Goal: Find specific page/section: Find specific page/section

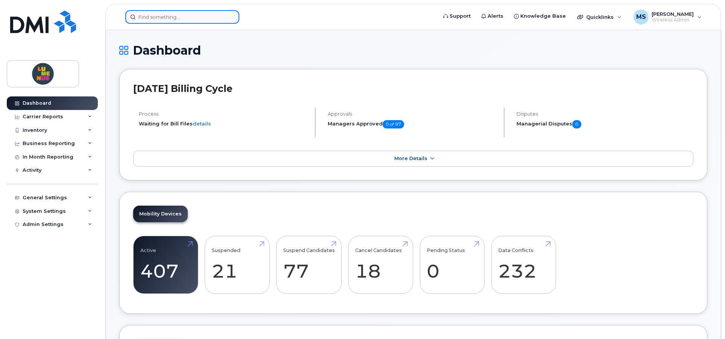
click at [169, 20] on input at bounding box center [182, 17] width 114 height 14
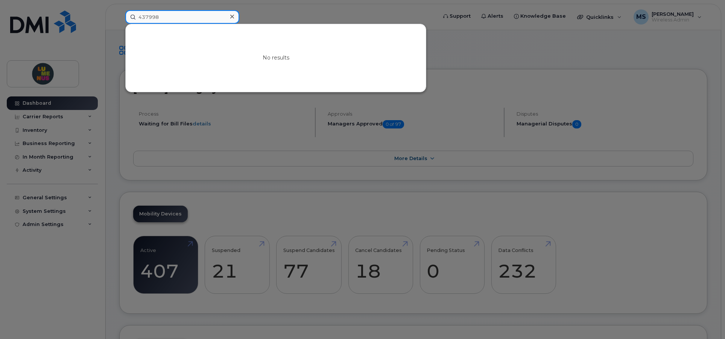
drag, startPoint x: 184, startPoint y: 16, endPoint x: 112, endPoint y: 9, distance: 72.3
click at [119, 10] on div "437998 No results" at bounding box center [278, 17] width 319 height 14
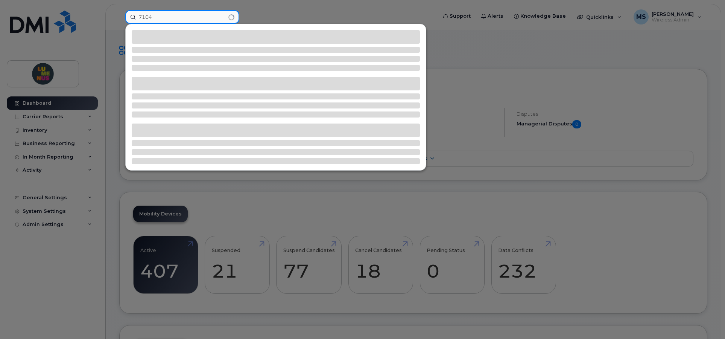
click at [192, 12] on input "7104" at bounding box center [182, 17] width 114 height 14
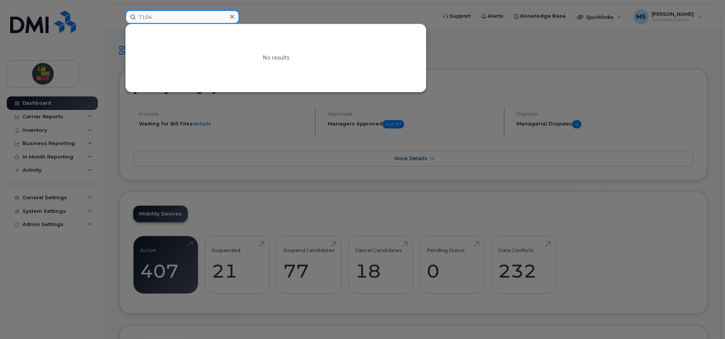
click at [163, 18] on input "7104" at bounding box center [182, 17] width 114 height 14
drag, startPoint x: 167, startPoint y: 17, endPoint x: 116, endPoint y: 12, distance: 51.4
click at [119, 12] on div "7104 No results" at bounding box center [278, 17] width 319 height 14
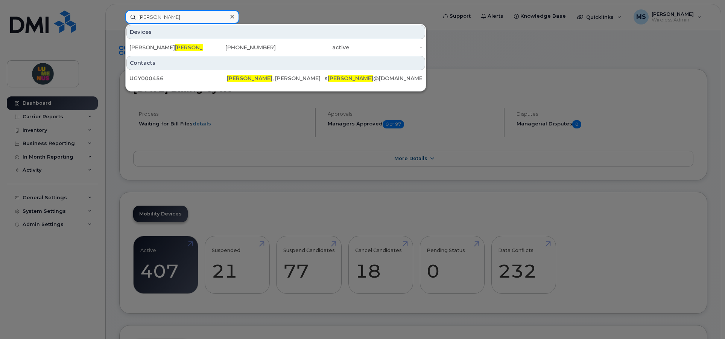
type input "labadie"
drag, startPoint x: 168, startPoint y: 17, endPoint x: 131, endPoint y: 18, distance: 37.3
click at [131, 18] on input "labadie" at bounding box center [182, 17] width 114 height 14
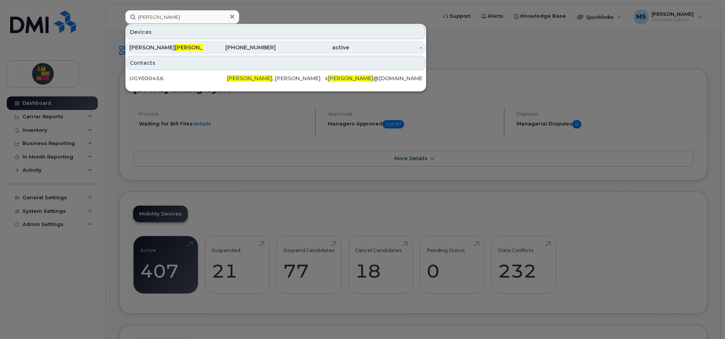
click at [240, 47] on div "416-700-5392" at bounding box center [239, 48] width 73 height 8
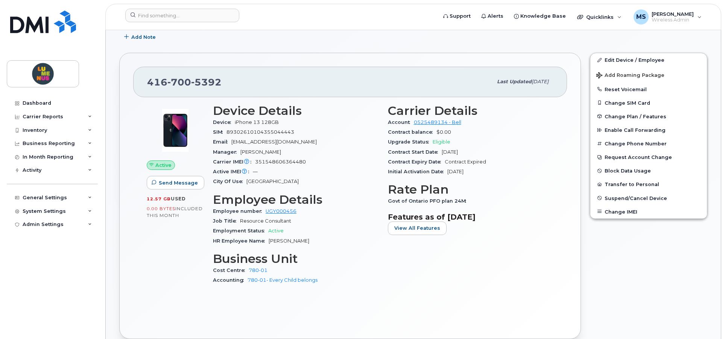
scroll to position [141, 0]
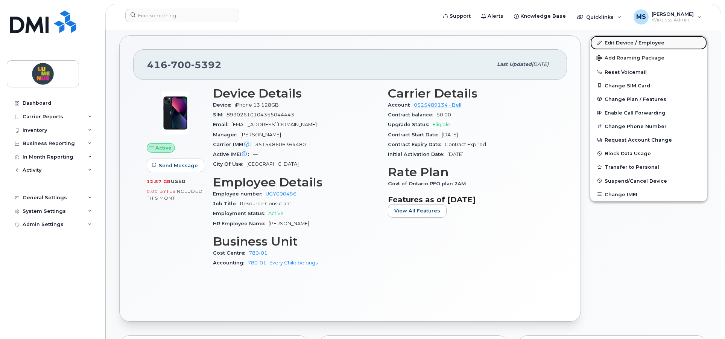
click at [616, 36] on link "Edit Device / Employee" at bounding box center [649, 43] width 117 height 14
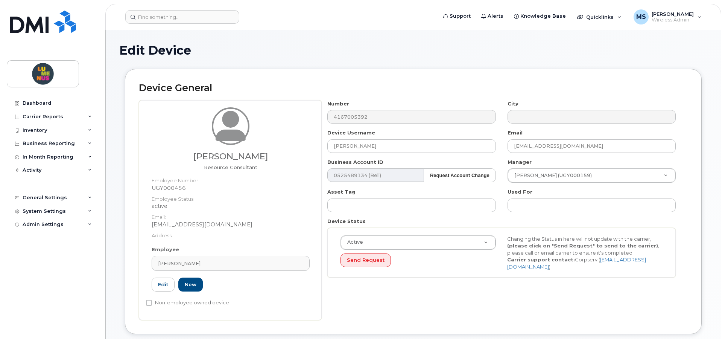
click at [321, 116] on div "Labadie, Sharon Resource Consultant Employee Number: UGY000456 Employee Status:…" at bounding box center [413, 210] width 549 height 220
click at [313, 110] on div "Labadie, Sharon Resource Consultant Employee Number: UGY000456 Employee Status:…" at bounding box center [413, 210] width 549 height 220
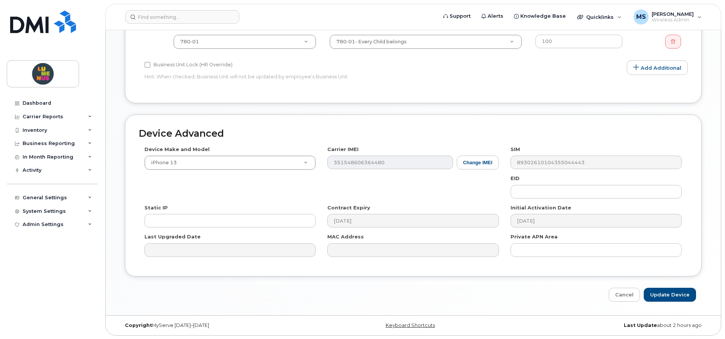
scroll to position [361, 0]
click at [634, 299] on link "Cancel" at bounding box center [624, 294] width 31 height 14
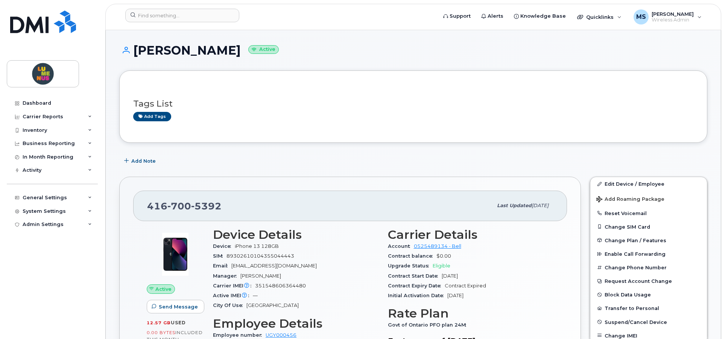
click at [317, 136] on div "Tags List Add tags" at bounding box center [413, 106] width 588 height 72
